Goal: Leave review/rating: Share an evaluation or opinion about a product, service, or content

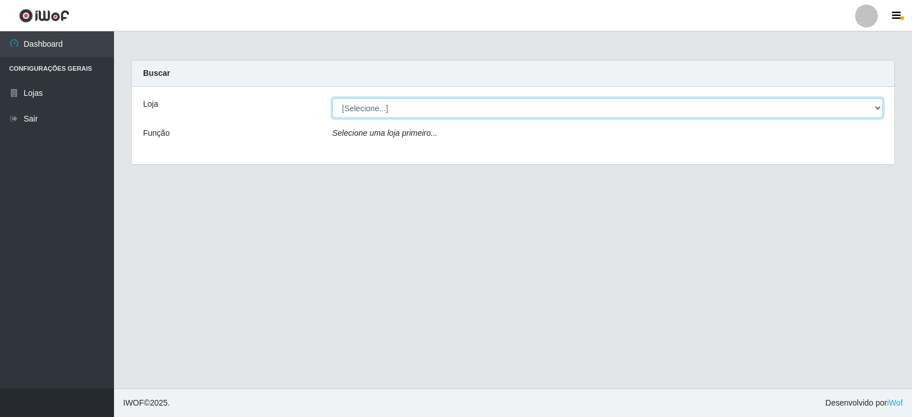
click at [418, 111] on select "[Selecione...] Queiroz Atacadão - Catolé do Rocha" at bounding box center [607, 108] width 551 height 20
select select "500"
click at [332, 98] on select "[Selecione...] Queiroz Atacadão - Catolé do Rocha" at bounding box center [607, 108] width 551 height 20
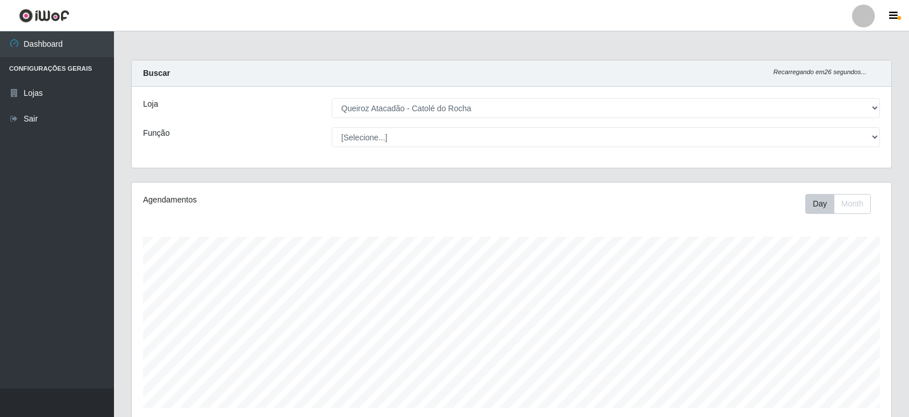
click at [153, 367] on div "Agendamentos Day Month" at bounding box center [512, 307] width 778 height 251
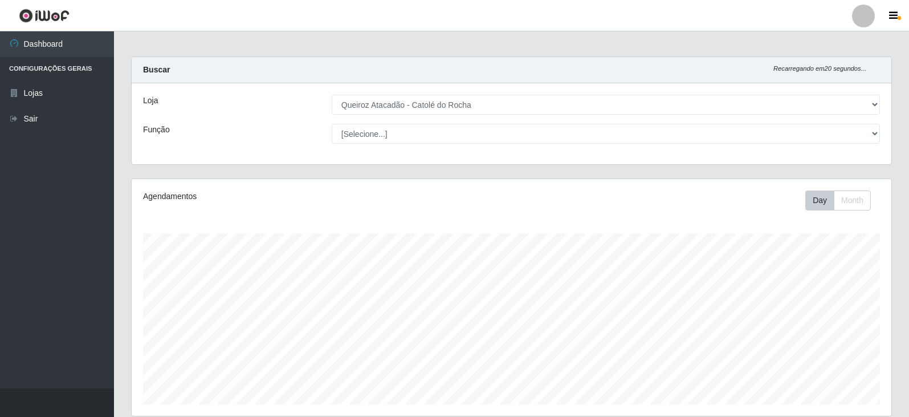
scroll to position [290, 0]
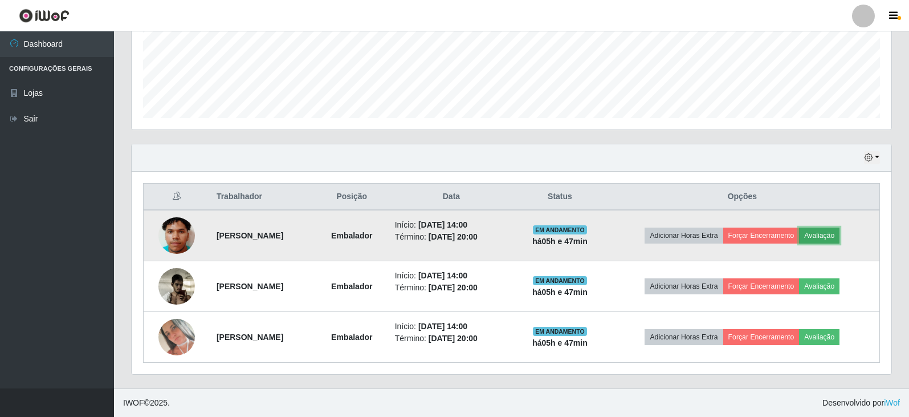
click at [835, 231] on button "Avaliação" at bounding box center [819, 235] width 40 height 16
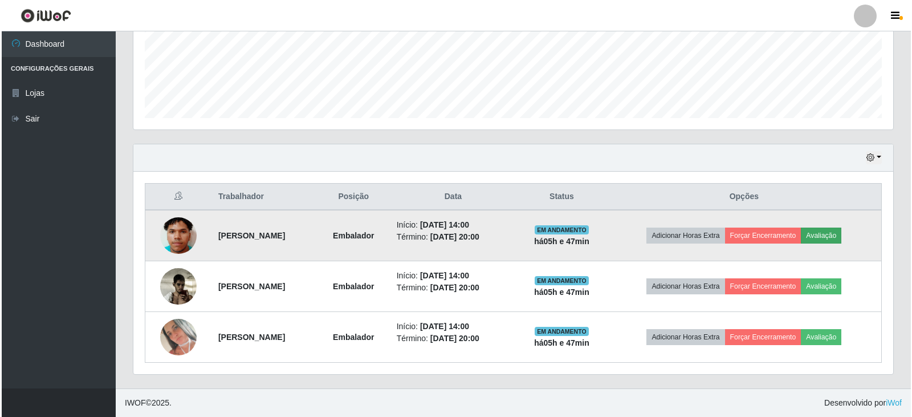
scroll to position [237, 754]
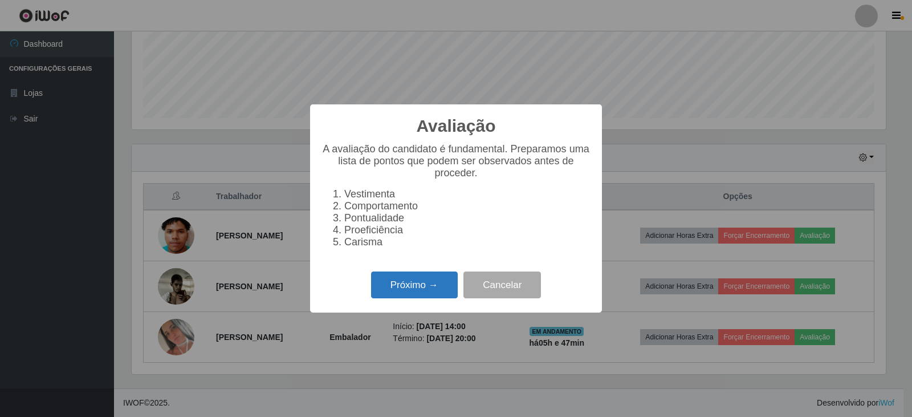
click at [429, 291] on button "Próximo →" at bounding box center [414, 284] width 87 height 27
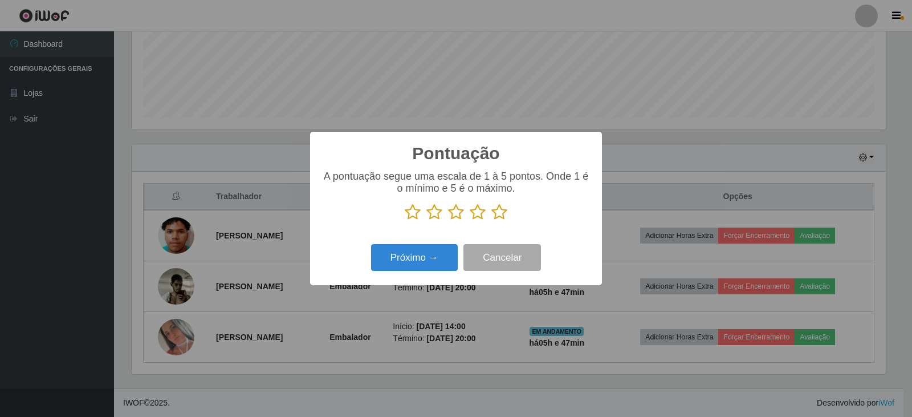
click at [475, 215] on icon at bounding box center [478, 211] width 16 height 17
click at [470, 221] on input "radio" at bounding box center [470, 221] width 0 height 0
click at [426, 262] on button "Próximo →" at bounding box center [414, 257] width 87 height 27
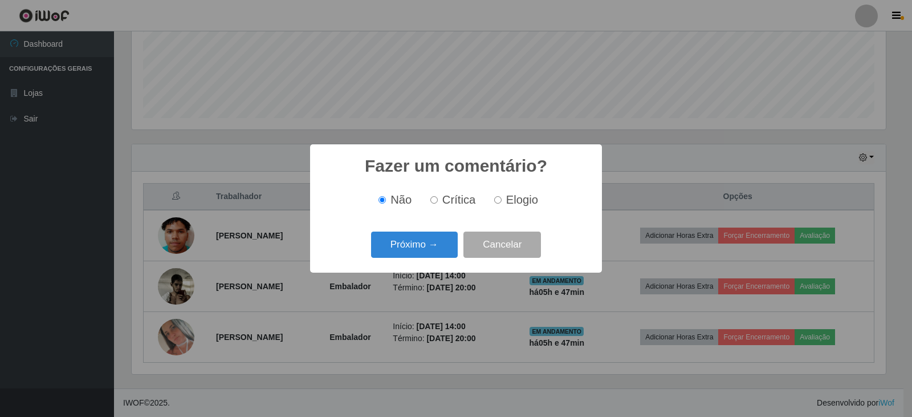
click at [435, 201] on input "Crítica" at bounding box center [433, 199] width 7 height 7
radio input "true"
click at [435, 247] on button "Próximo →" at bounding box center [414, 244] width 87 height 27
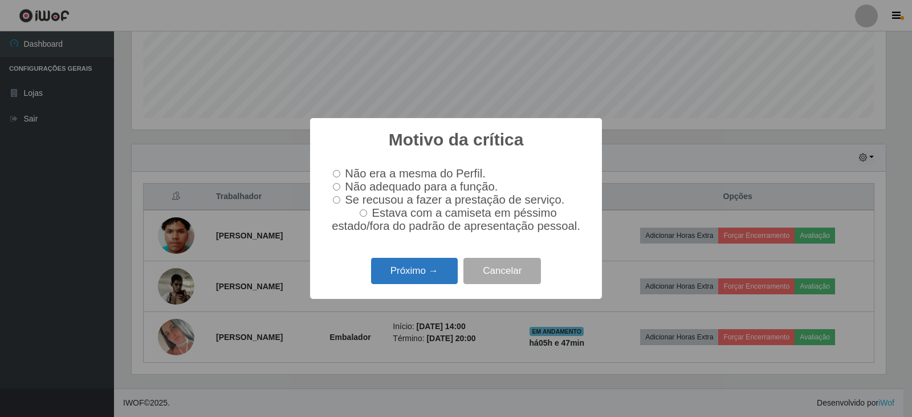
click at [420, 278] on button "Próximo →" at bounding box center [414, 271] width 87 height 27
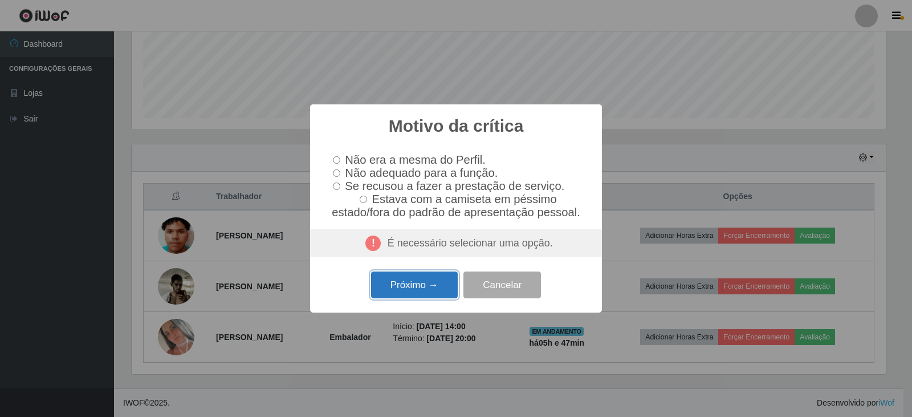
click at [432, 282] on button "Próximo →" at bounding box center [414, 284] width 87 height 27
click at [344, 93] on div "Motivo da crítica × Não era a mesma do Perfil. Não adequado para a função. Se r…" at bounding box center [456, 208] width 912 height 417
click at [344, 73] on div "Motivo da crítica × Não era a mesma do Perfil. Não adequado para a função. Se r…" at bounding box center [456, 208] width 912 height 417
click at [227, 185] on div "Motivo da crítica × Não era a mesma do Perfil. Não adequado para a função. Se r…" at bounding box center [456, 208] width 912 height 417
drag, startPoint x: 227, startPoint y: 185, endPoint x: 715, endPoint y: 262, distance: 494.0
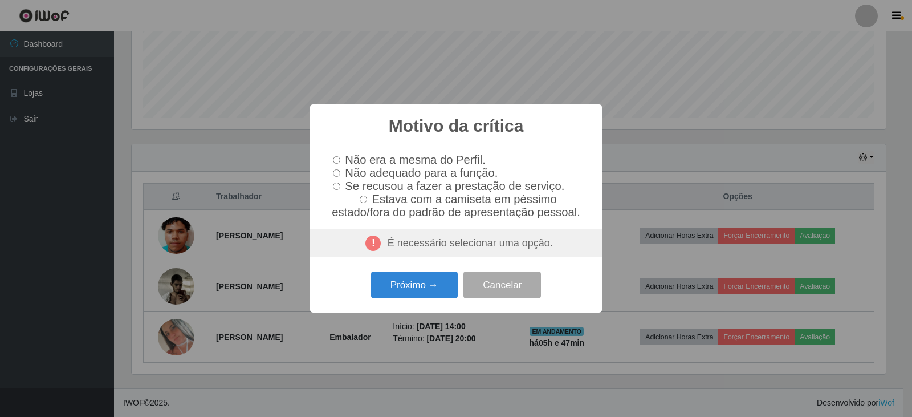
click at [735, 267] on div "Motivo da crítica × Não era a mesma do Perfil. Não adequado para a função. Se r…" at bounding box center [456, 208] width 912 height 417
drag, startPoint x: 677, startPoint y: 243, endPoint x: 653, endPoint y: 193, distance: 56.1
click at [655, 203] on div "Motivo da crítica × Não era a mesma do Perfil. Não adequado para a função. Se r…" at bounding box center [456, 208] width 912 height 417
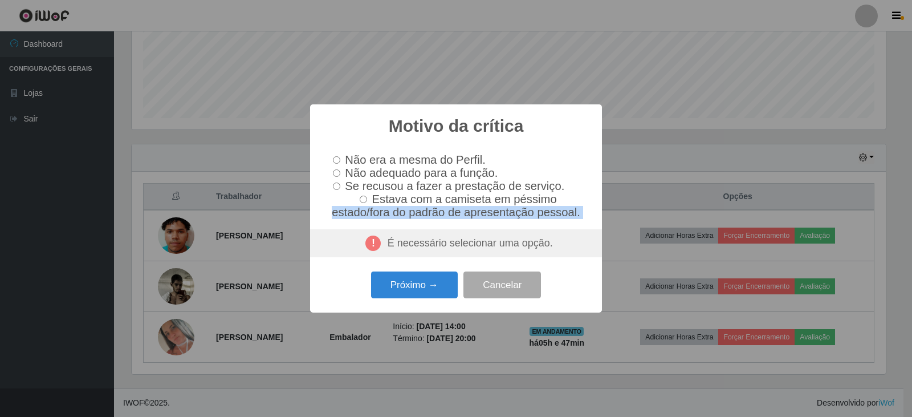
click at [650, 179] on div "Motivo da crítica × Não era a mesma do Perfil. Não adequado para a função. Se r…" at bounding box center [456, 208] width 912 height 417
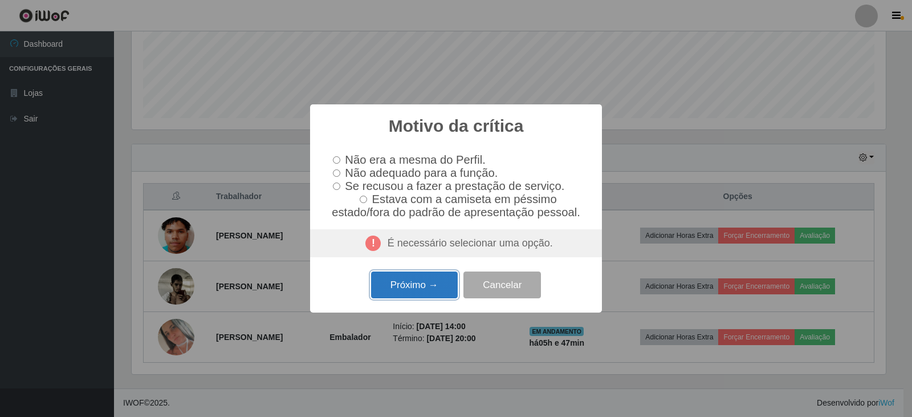
click at [418, 290] on button "Próximo →" at bounding box center [414, 284] width 87 height 27
click at [418, 289] on button "Próximo →" at bounding box center [414, 284] width 87 height 27
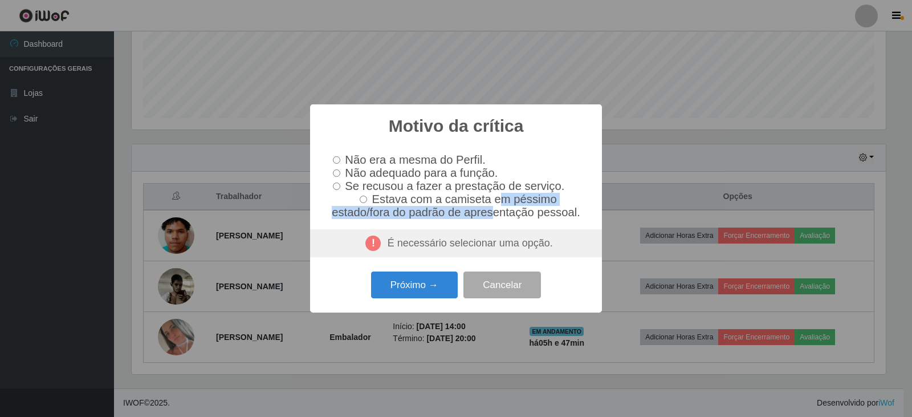
drag, startPoint x: 492, startPoint y: 214, endPoint x: 572, endPoint y: 156, distance: 98.4
click at [531, 184] on div "Não era a mesma do Perfil. Não adequado para a função. Se recusou a fazer a pre…" at bounding box center [455, 186] width 269 height 66
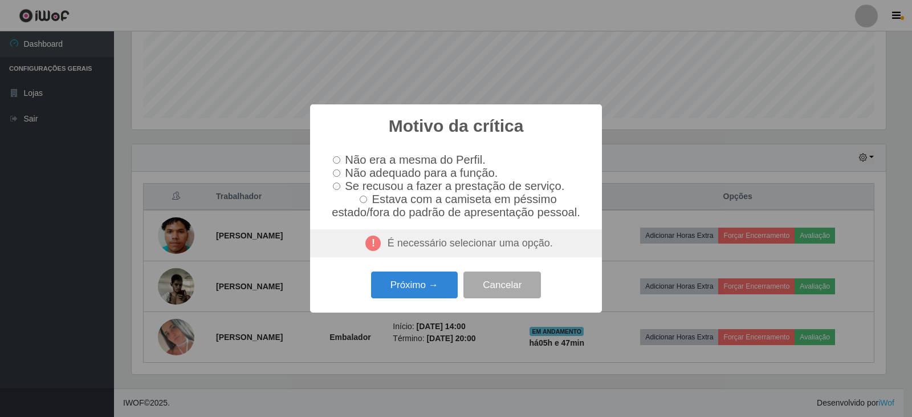
click at [528, 129] on div "Motivo da crítica ×" at bounding box center [455, 129] width 269 height 27
click at [622, 202] on div "Motivo da crítica × Não era a mesma do Perfil. Não adequado para a função. Se r…" at bounding box center [456, 208] width 912 height 417
click at [505, 284] on button "Cancelar" at bounding box center [502, 284] width 78 height 27
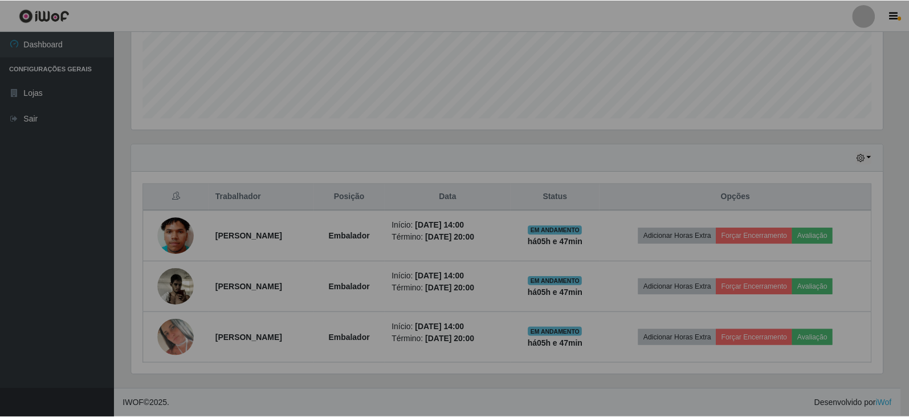
scroll to position [237, 760]
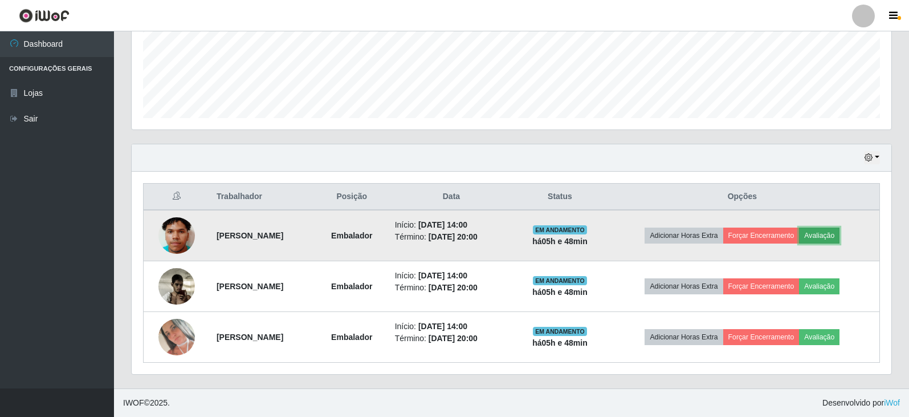
click at [839, 235] on button "Avaliação" at bounding box center [819, 235] width 40 height 16
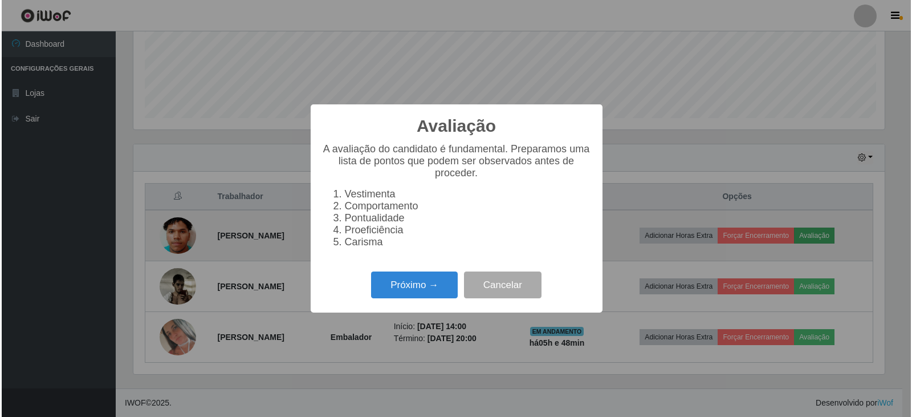
scroll to position [237, 754]
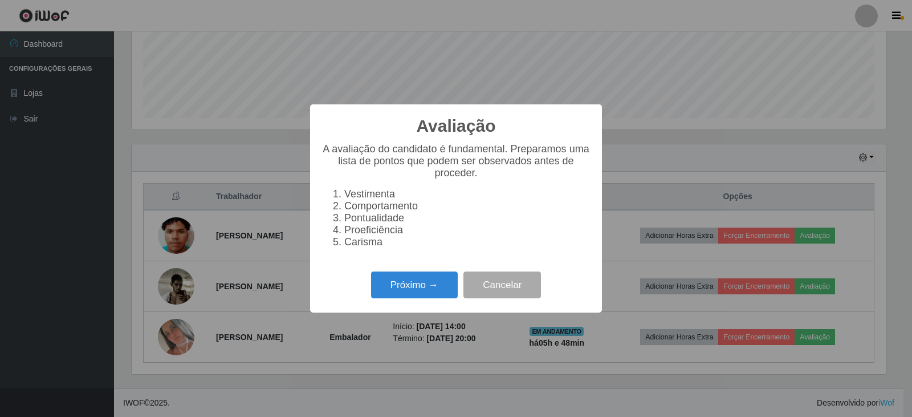
click at [344, 223] on li "Pontualidade" at bounding box center [467, 218] width 246 height 12
click at [414, 291] on button "Próximo →" at bounding box center [414, 284] width 87 height 27
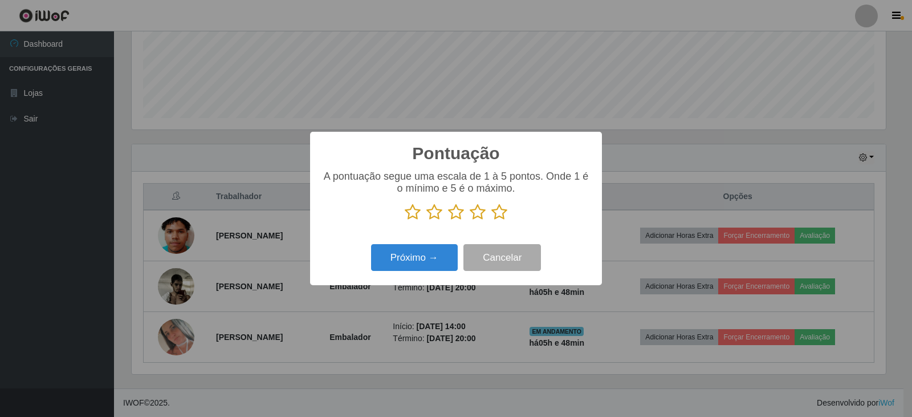
scroll to position [569711, 569193]
click at [472, 216] on icon at bounding box center [478, 211] width 16 height 17
click at [470, 221] on input "radio" at bounding box center [470, 221] width 0 height 0
click at [443, 264] on button "Próximo →" at bounding box center [414, 257] width 87 height 27
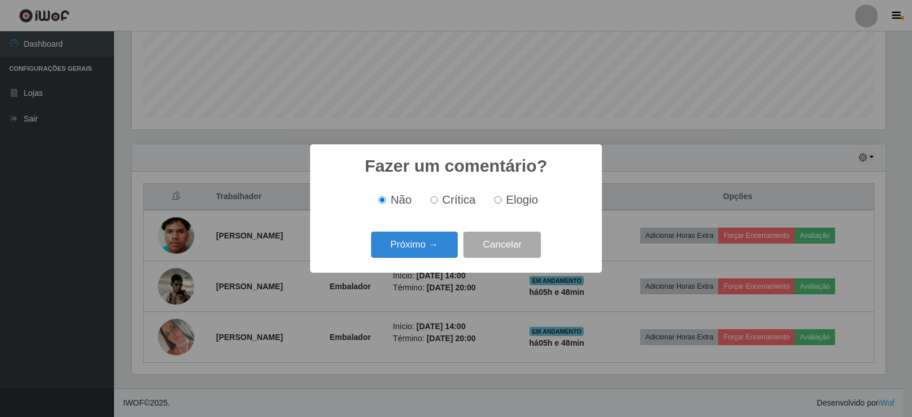
click at [494, 201] on input "Elogio" at bounding box center [497, 199] width 7 height 7
radio input "true"
click at [419, 249] on button "Próximo →" at bounding box center [414, 244] width 87 height 27
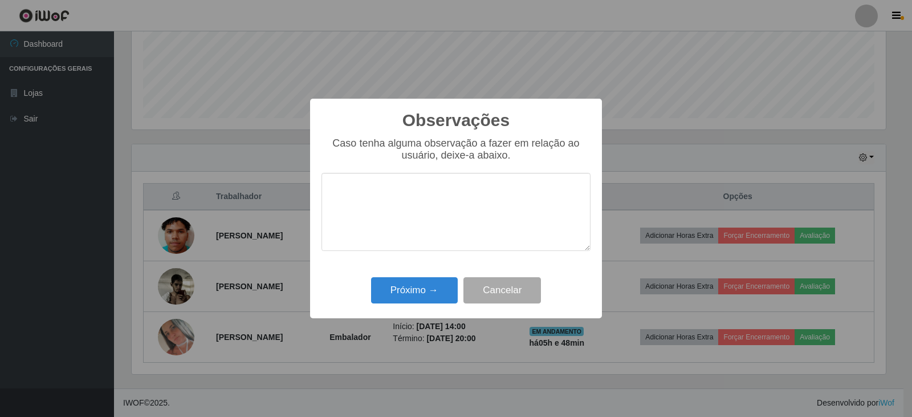
click at [408, 230] on textarea at bounding box center [455, 212] width 269 height 78
type textarea "m"
type textarea "nao desempenhou bem hoje"
click at [437, 290] on button "Próximo →" at bounding box center [414, 290] width 87 height 27
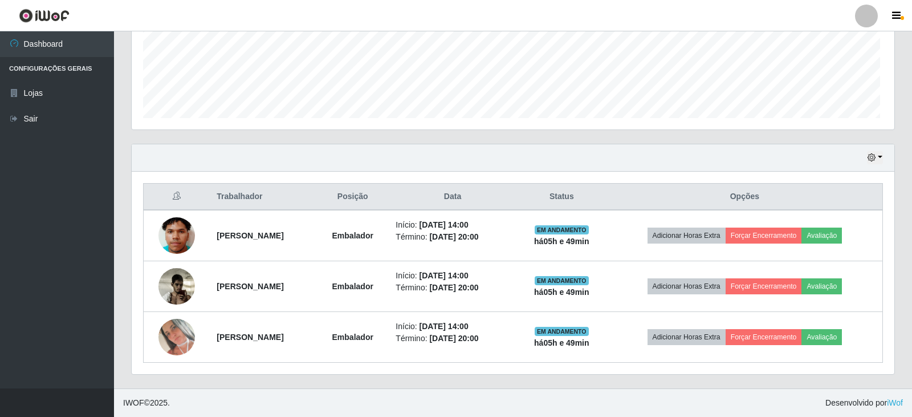
scroll to position [237, 760]
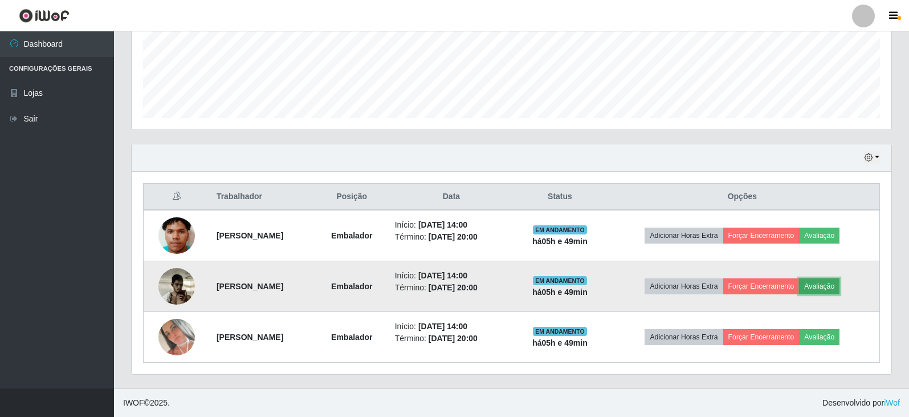
click at [828, 287] on button "Avaliação" at bounding box center [819, 286] width 40 height 16
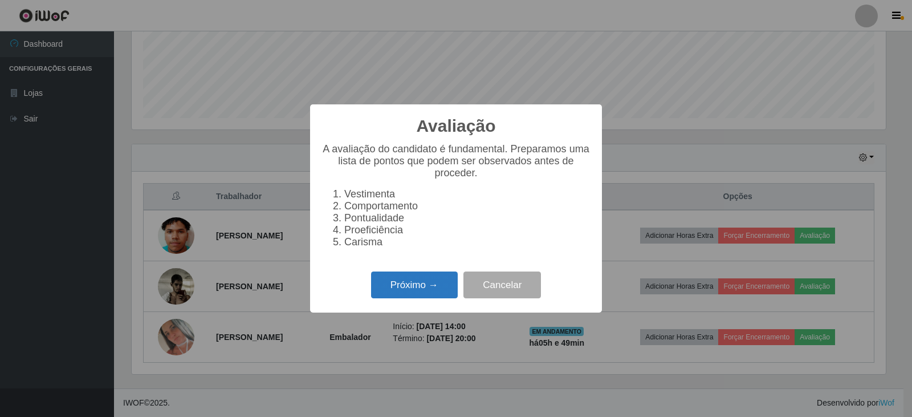
click at [414, 292] on button "Próximo →" at bounding box center [414, 284] width 87 height 27
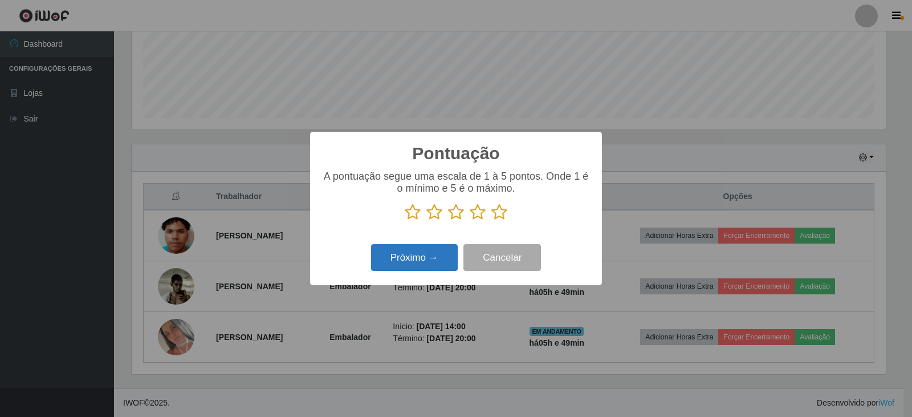
scroll to position [569711, 569193]
click at [484, 213] on icon at bounding box center [478, 211] width 16 height 17
click at [470, 221] on input "radio" at bounding box center [470, 221] width 0 height 0
click at [430, 262] on button "Próximo →" at bounding box center [414, 257] width 87 height 27
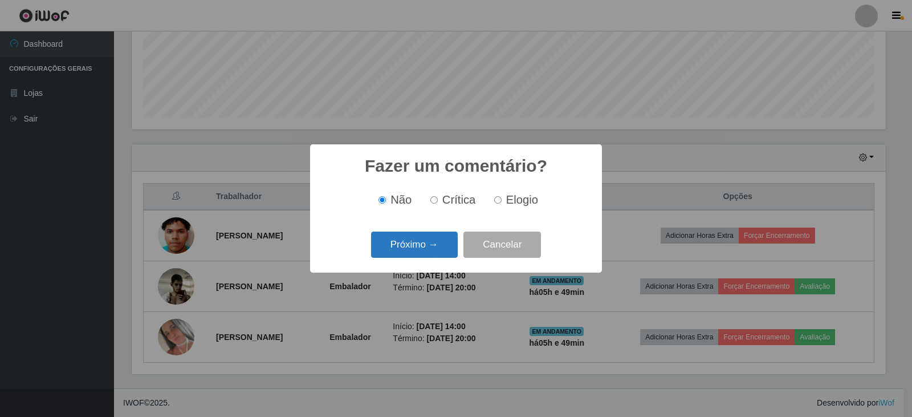
click at [422, 241] on button "Próximo →" at bounding box center [414, 244] width 87 height 27
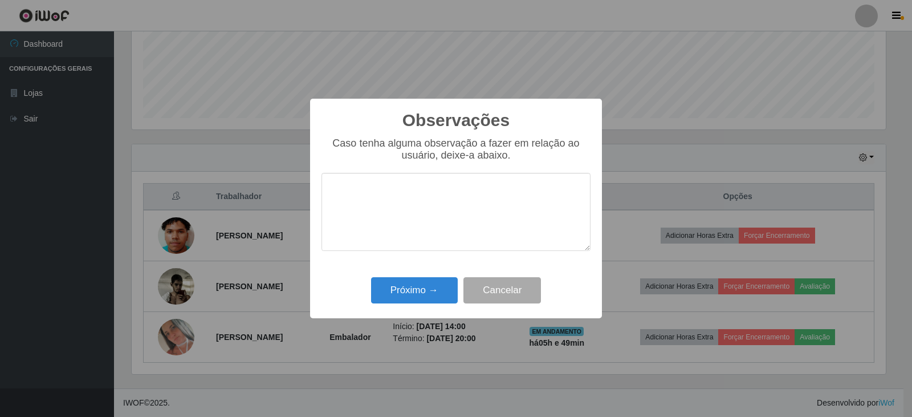
click at [412, 201] on textarea at bounding box center [455, 212] width 269 height 78
type textarea "m"
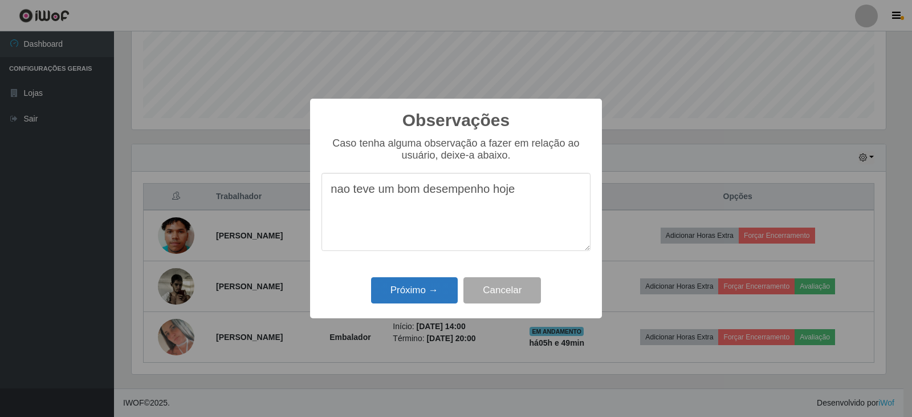
type textarea "nao teve um bom desempenho hoje"
click at [398, 289] on button "Próximo →" at bounding box center [414, 290] width 87 height 27
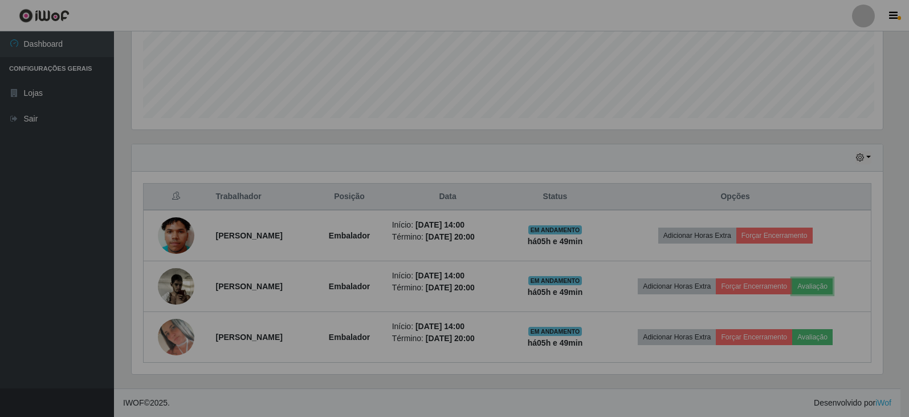
scroll to position [237, 760]
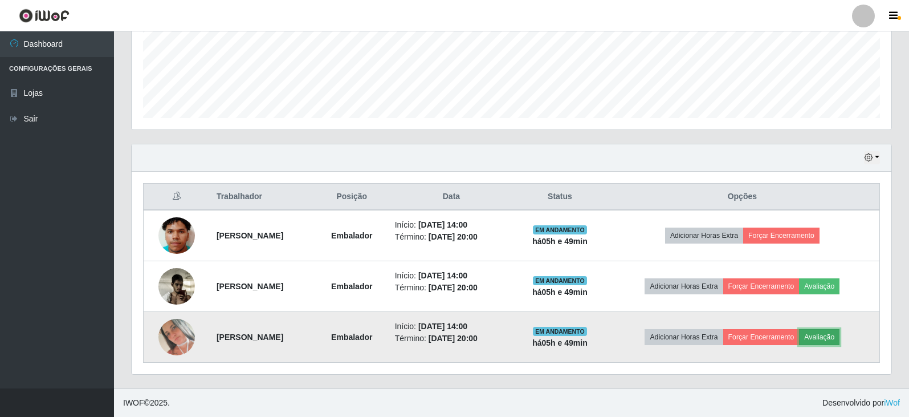
click at [822, 338] on button "Avaliação" at bounding box center [819, 337] width 40 height 16
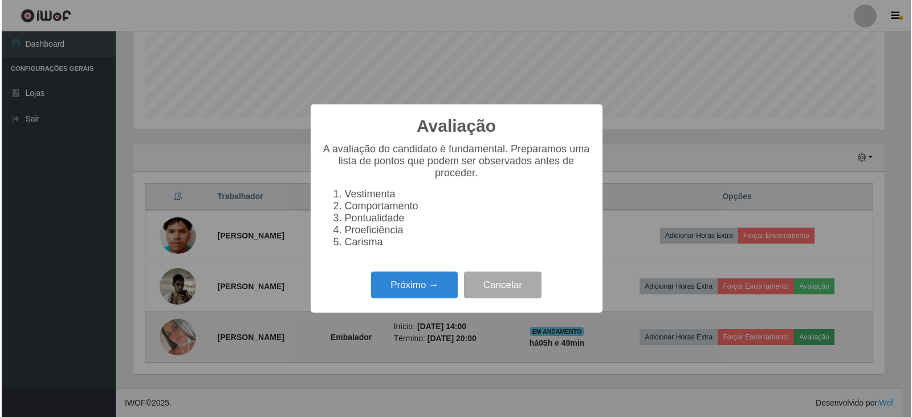
scroll to position [237, 754]
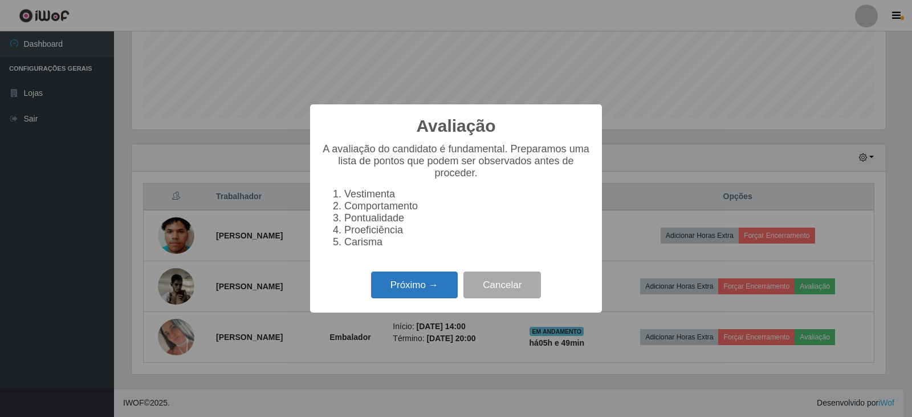
click at [409, 289] on button "Próximo →" at bounding box center [414, 284] width 87 height 27
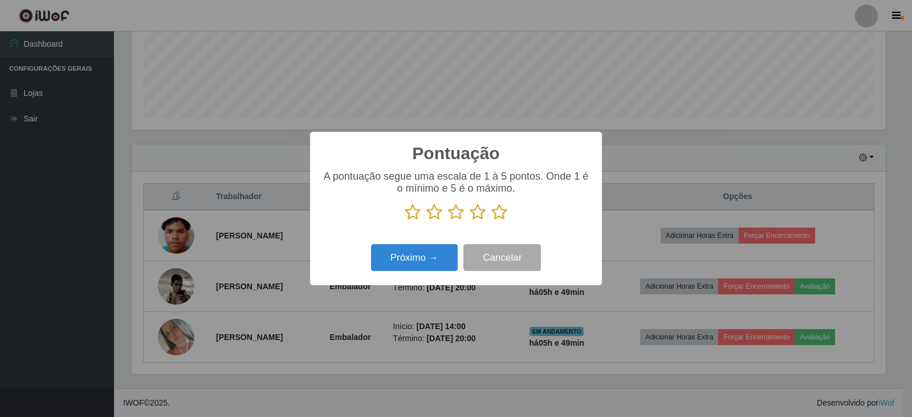
click at [499, 211] on icon at bounding box center [499, 211] width 16 height 17
click at [491, 221] on input "radio" at bounding box center [491, 221] width 0 height 0
click at [419, 266] on button "Próximo →" at bounding box center [414, 257] width 87 height 27
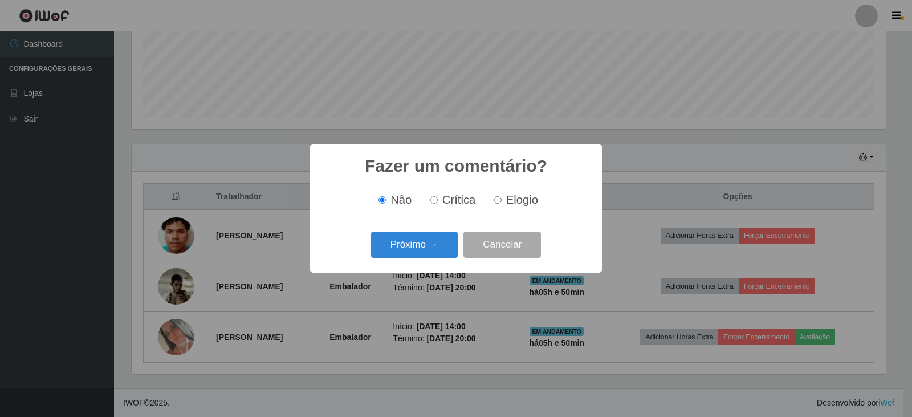
click at [498, 201] on input "Elogio" at bounding box center [497, 199] width 7 height 7
radio input "true"
click at [410, 254] on button "Próximo →" at bounding box center [414, 244] width 87 height 27
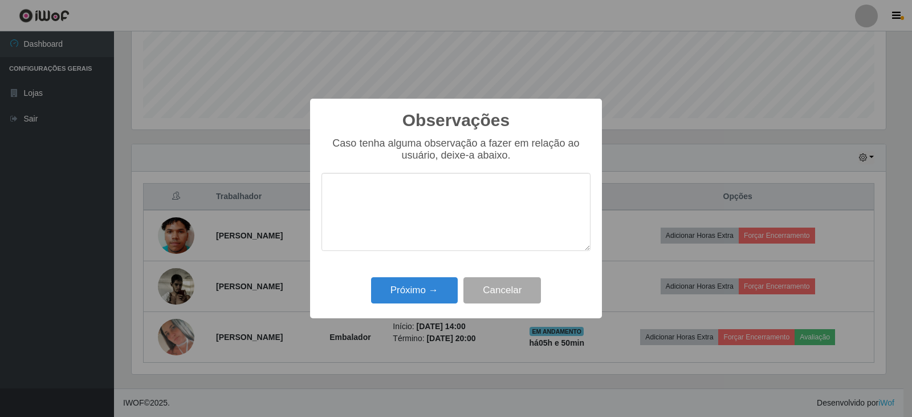
click at [390, 201] on textarea at bounding box center [455, 212] width 269 height 78
type textarea "bom desempenho"
drag, startPoint x: 401, startPoint y: 287, endPoint x: 402, endPoint y: 275, distance: 12.6
click at [402, 287] on button "Próximo →" at bounding box center [414, 290] width 87 height 27
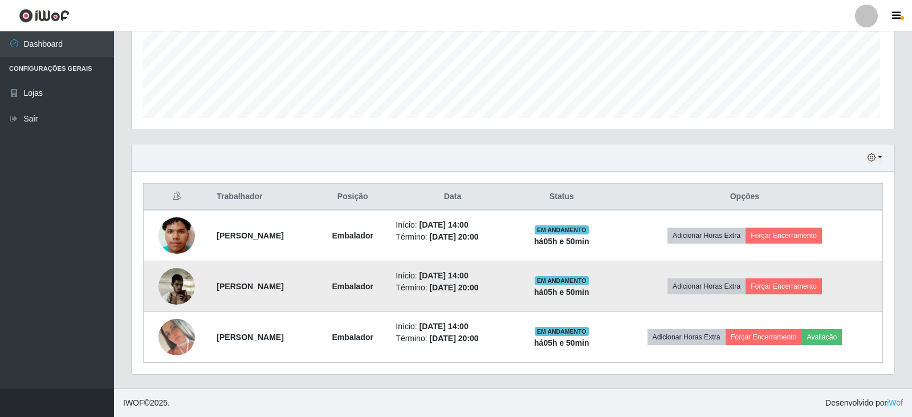
scroll to position [237, 760]
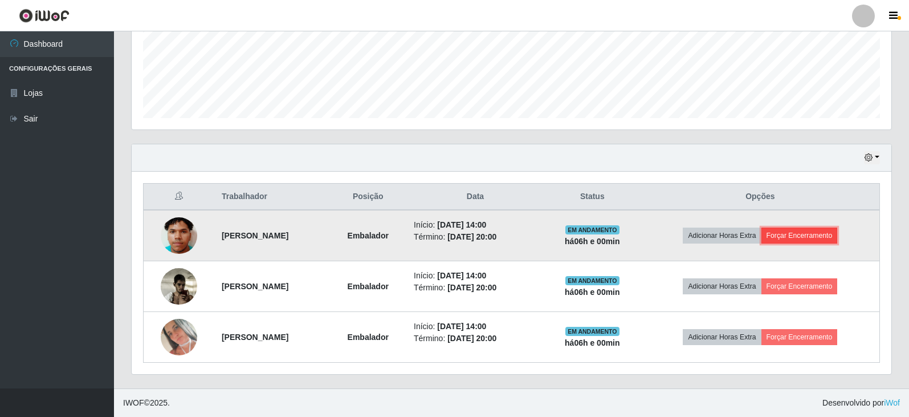
click at [835, 236] on button "Forçar Encerramento" at bounding box center [799, 235] width 76 height 16
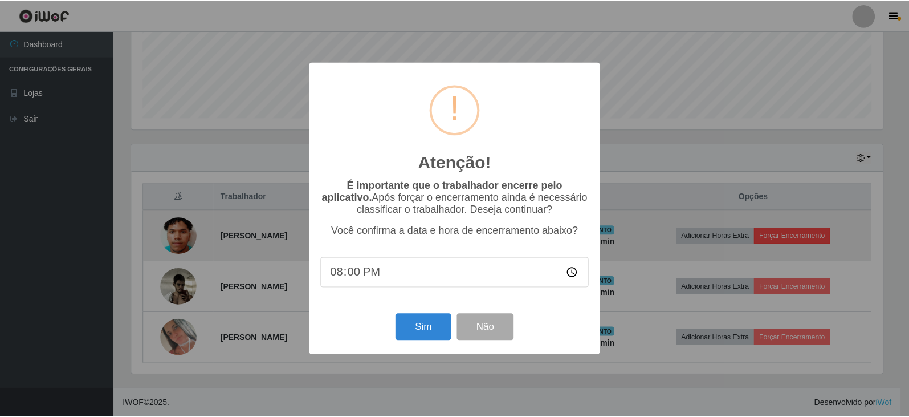
scroll to position [237, 754]
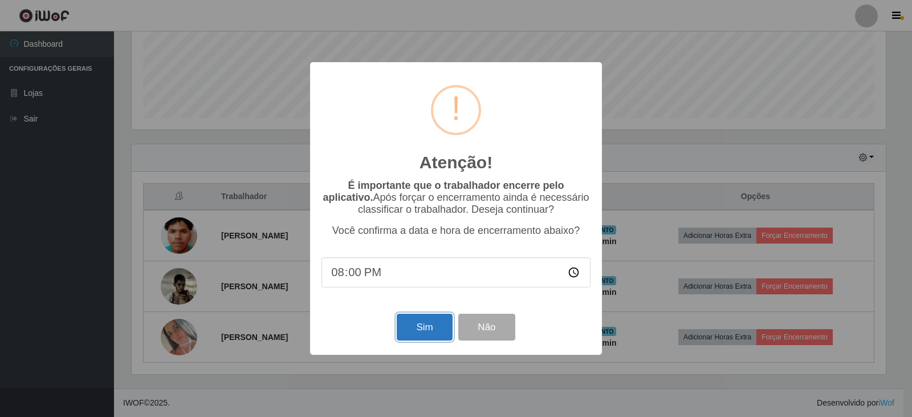
click at [419, 329] on button "Sim" at bounding box center [424, 326] width 55 height 27
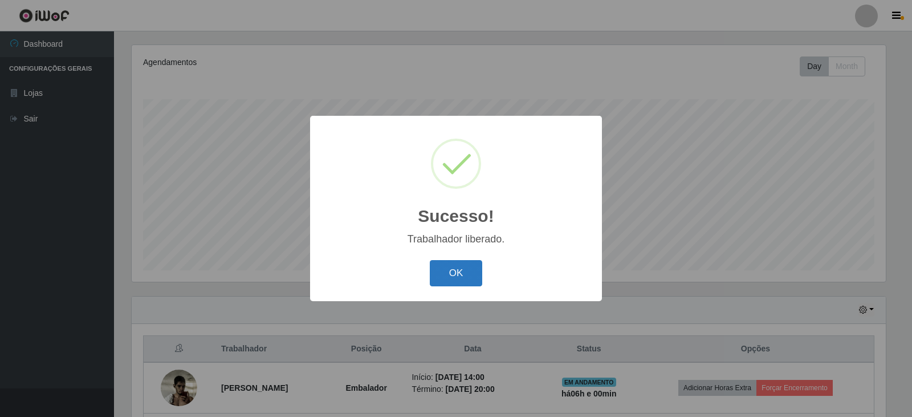
click at [468, 270] on button "OK" at bounding box center [456, 273] width 53 height 27
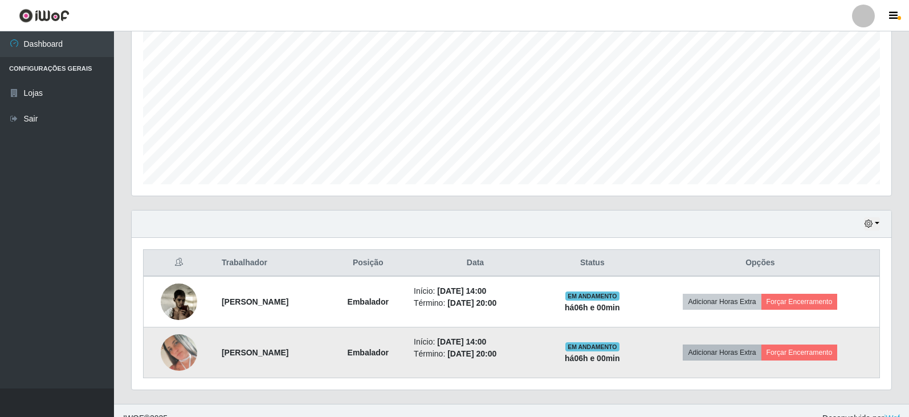
scroll to position [239, 0]
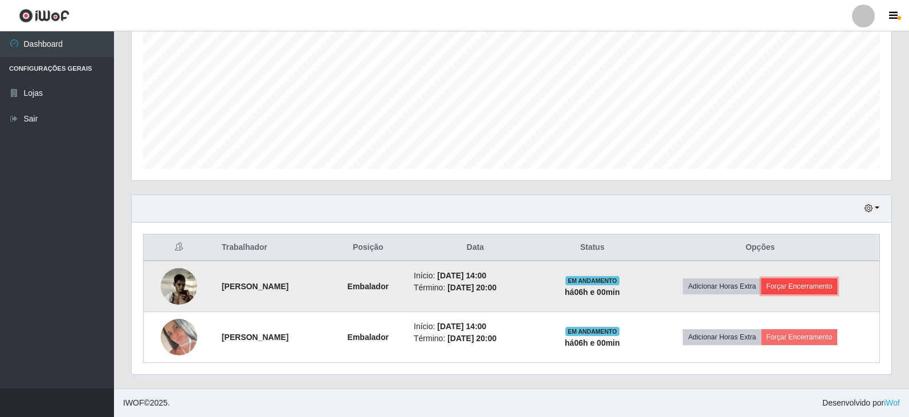
click at [797, 285] on button "Forçar Encerramento" at bounding box center [799, 286] width 76 height 16
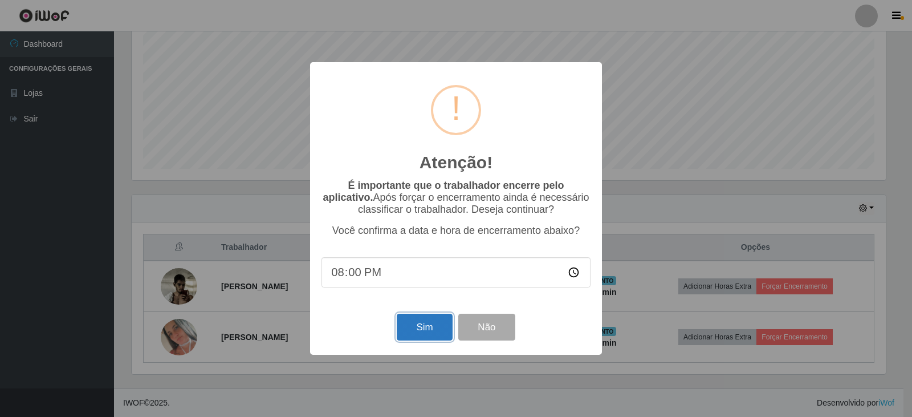
click at [432, 333] on button "Sim" at bounding box center [424, 326] width 55 height 27
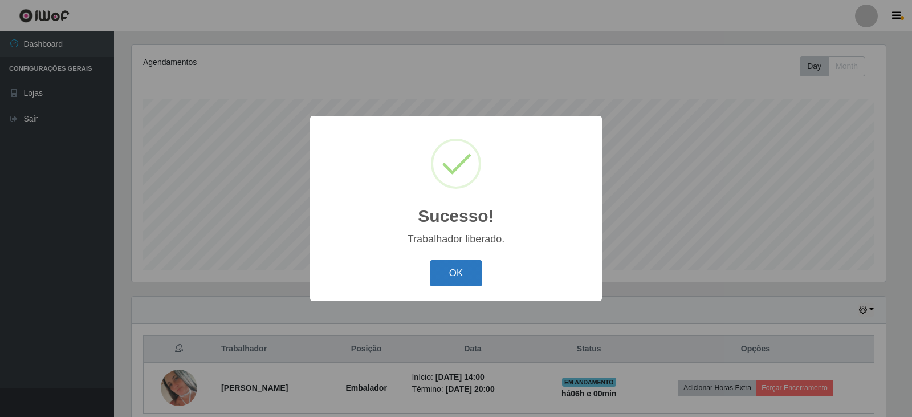
click at [476, 270] on button "OK" at bounding box center [456, 273] width 53 height 27
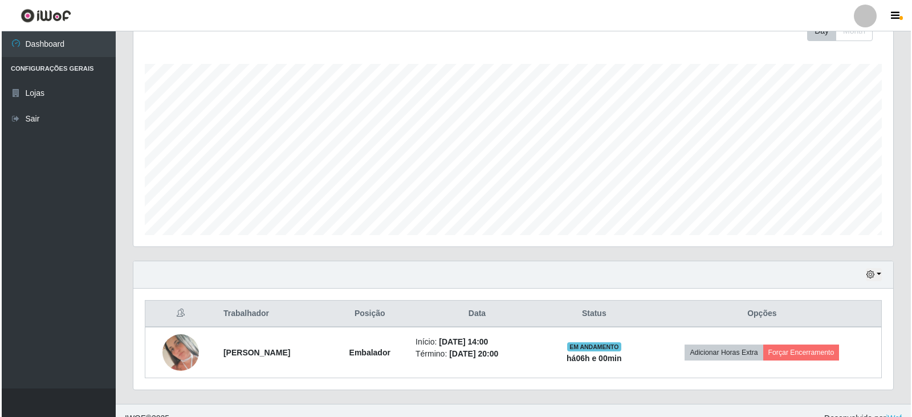
scroll to position [188, 0]
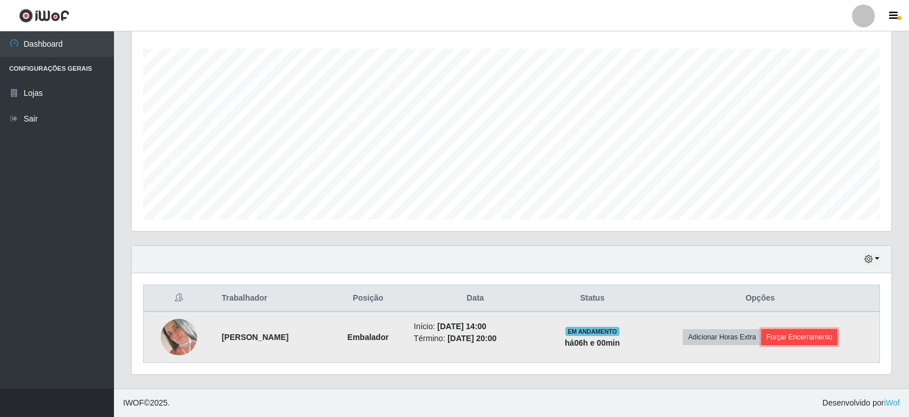
click at [812, 330] on button "Forçar Encerramento" at bounding box center [799, 337] width 76 height 16
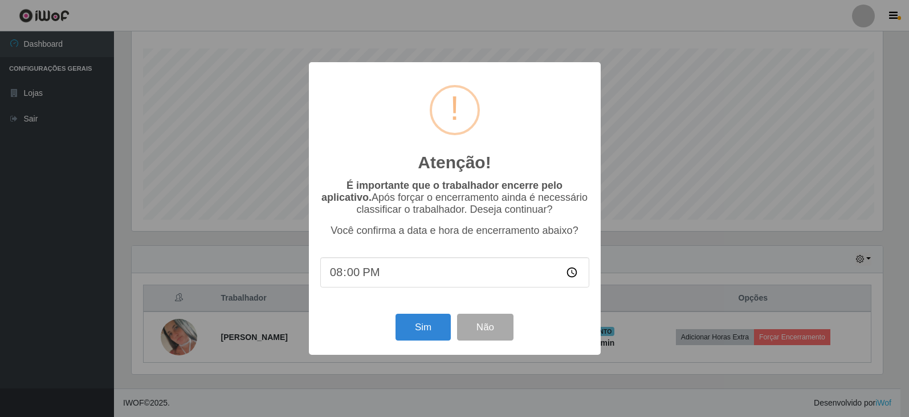
scroll to position [237, 754]
click at [444, 321] on button "Sim" at bounding box center [424, 326] width 55 height 27
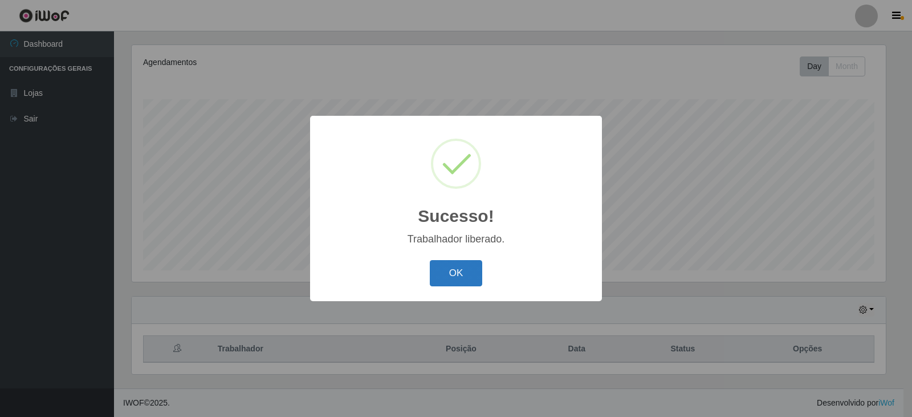
click at [470, 273] on button "OK" at bounding box center [456, 273] width 53 height 27
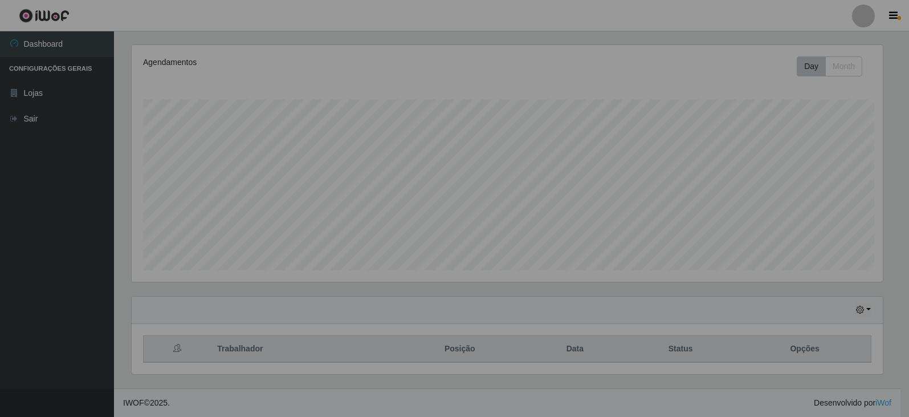
scroll to position [237, 760]
